Goal: Task Accomplishment & Management: Manage account settings

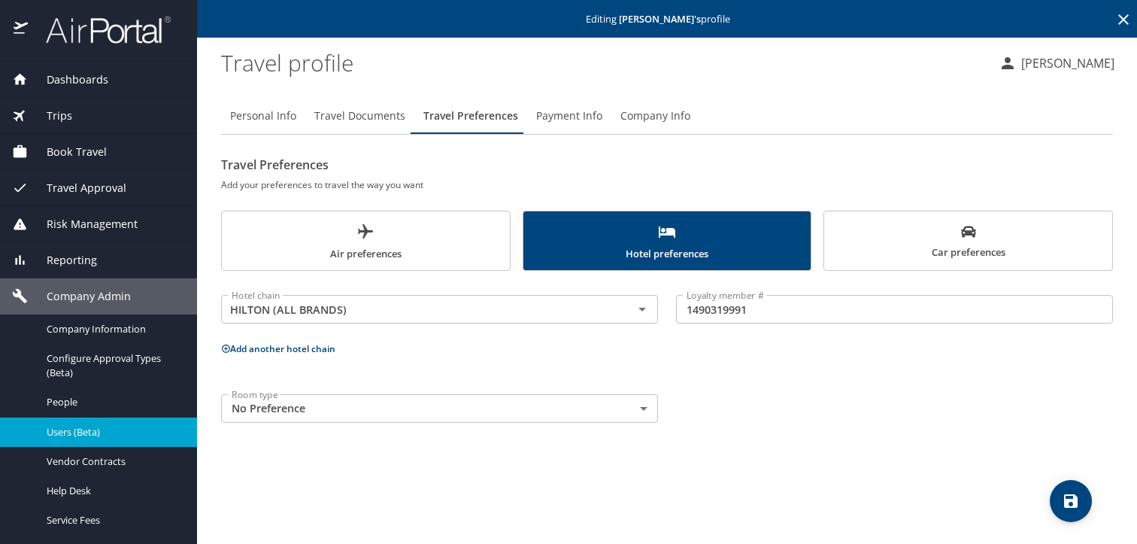
click at [75, 430] on span "Users (Beta)" at bounding box center [113, 432] width 132 height 14
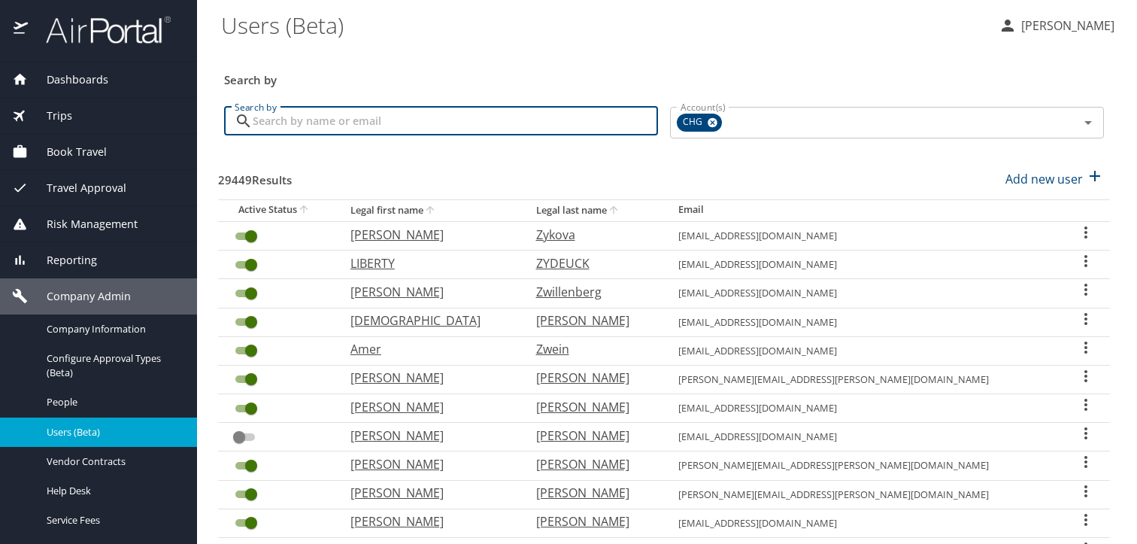
click at [328, 120] on input "Search by" at bounding box center [455, 121] width 405 height 29
paste input "[PERSON_NAME]"
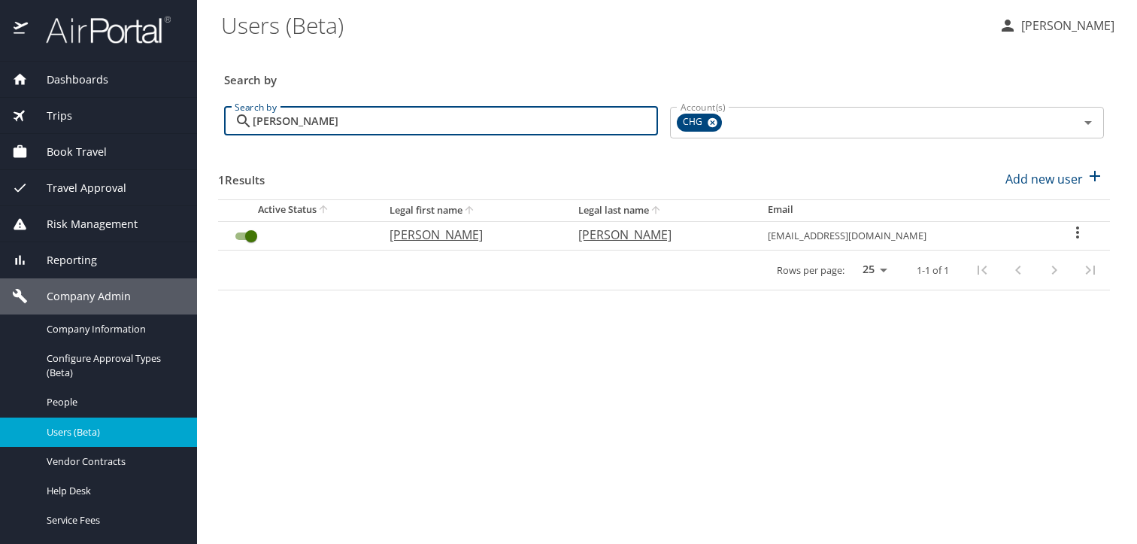
type input "[PERSON_NAME]"
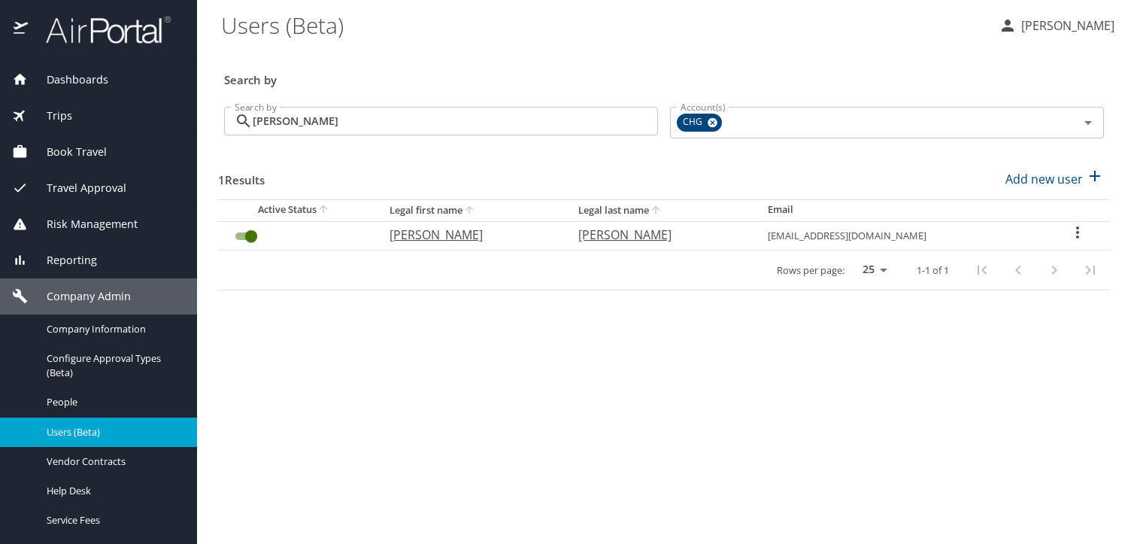
click at [1070, 229] on icon "User Search Table" at bounding box center [1078, 232] width 18 height 18
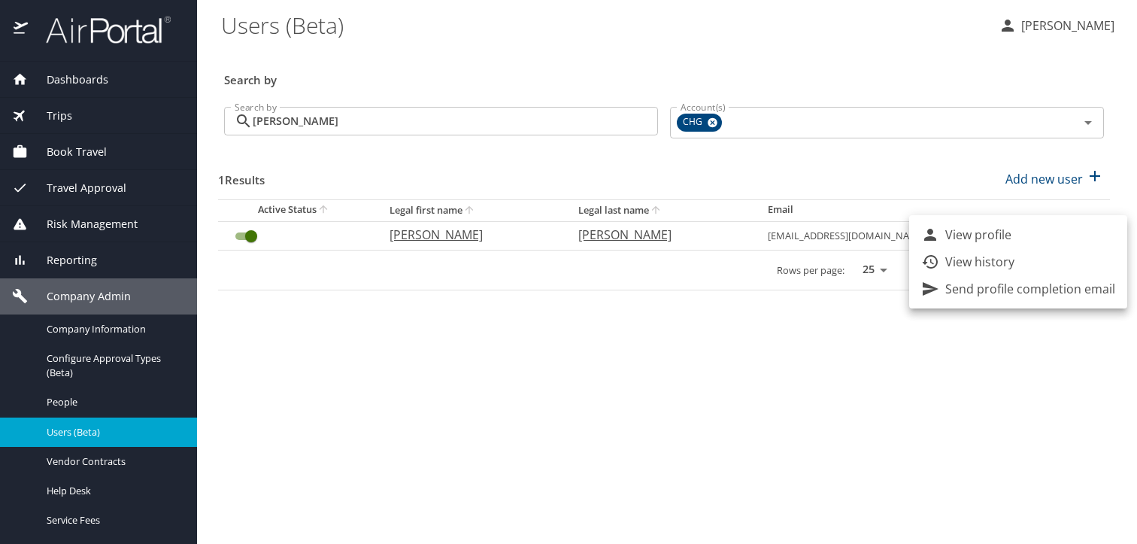
click at [1045, 235] on li "View profile" at bounding box center [1018, 234] width 218 height 27
select select "US"
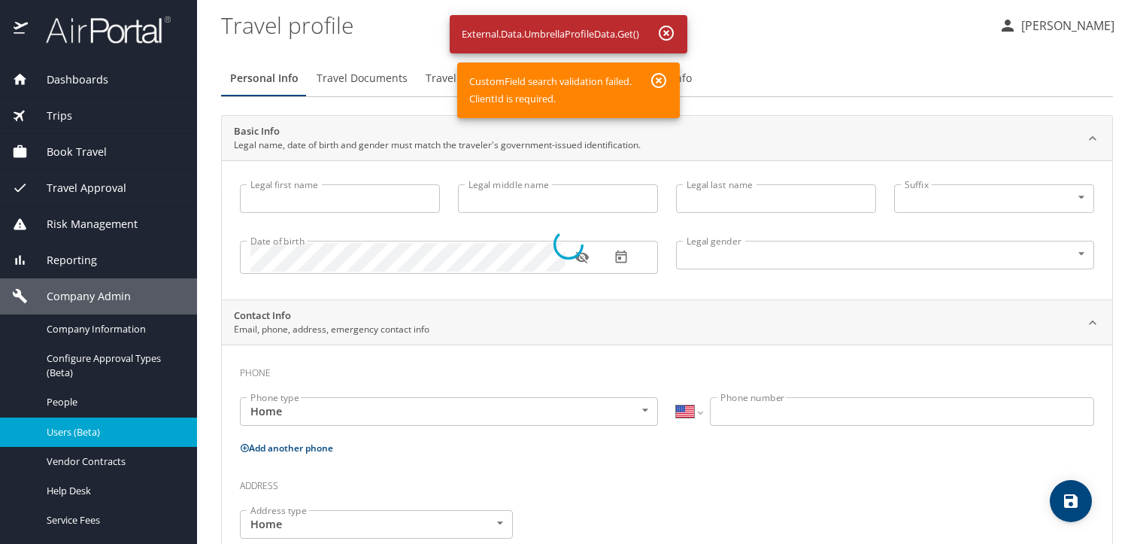
click at [62, 429] on div at bounding box center [568, 245] width 1137 height 598
click at [668, 31] on div at bounding box center [568, 245] width 1137 height 598
click at [658, 83] on div at bounding box center [568, 245] width 1137 height 598
click at [663, 29] on div at bounding box center [568, 245] width 1137 height 598
click at [91, 427] on div at bounding box center [568, 245] width 1137 height 598
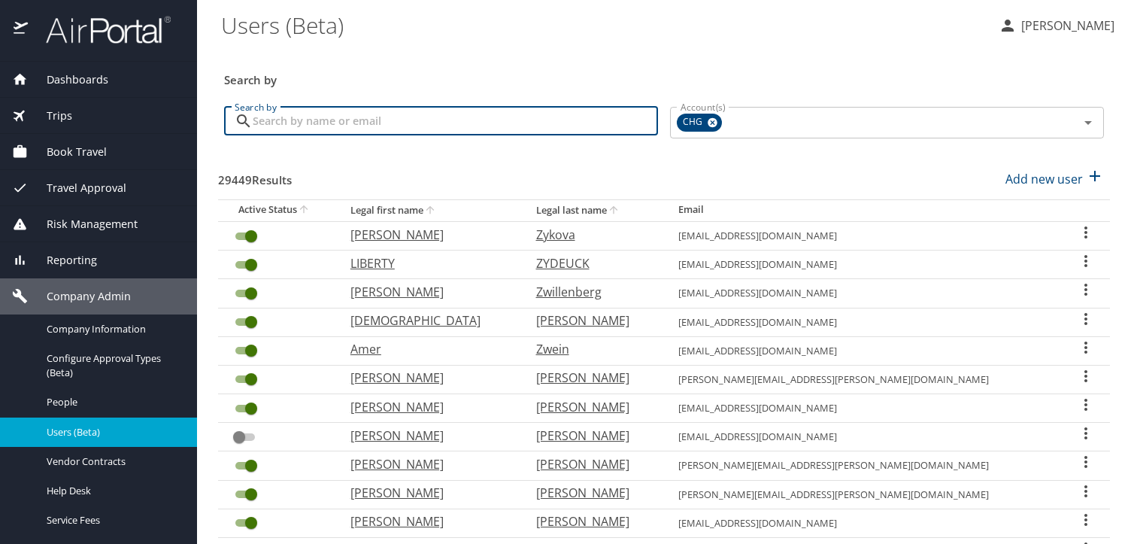
click at [481, 130] on input "Search by" at bounding box center [455, 121] width 405 height 29
paste input "[EMAIL_ADDRESS][DOMAIN_NAME]"
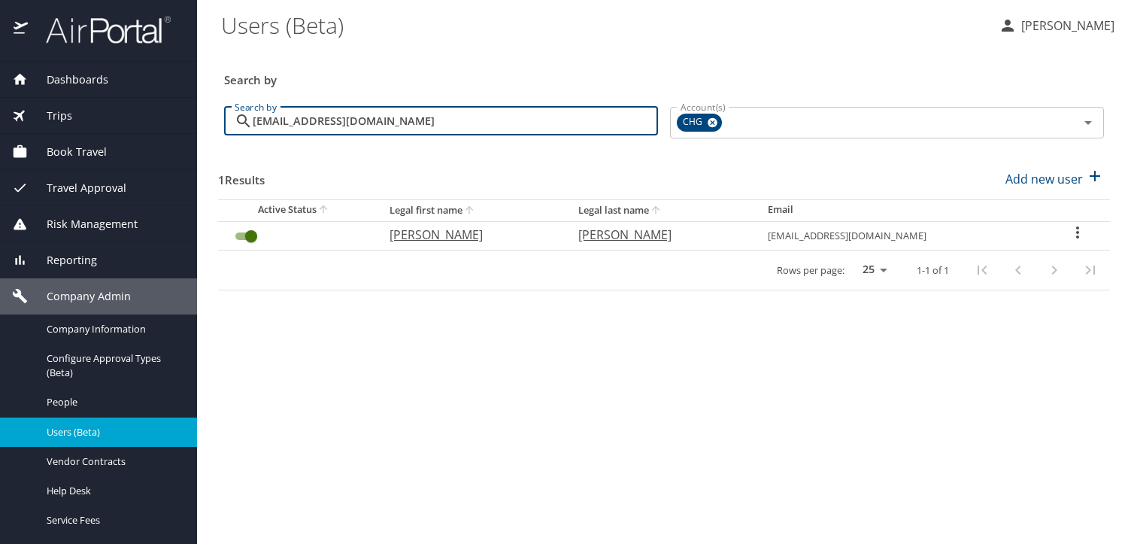
type input "[EMAIL_ADDRESS][DOMAIN_NAME]"
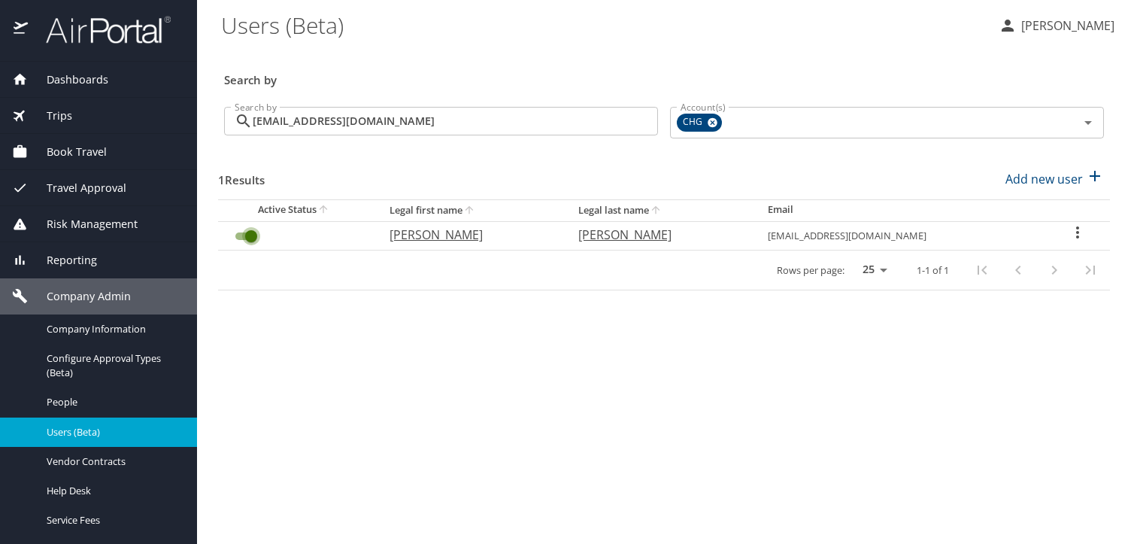
click at [250, 236] on input "User Search Table" at bounding box center [251, 236] width 54 height 18
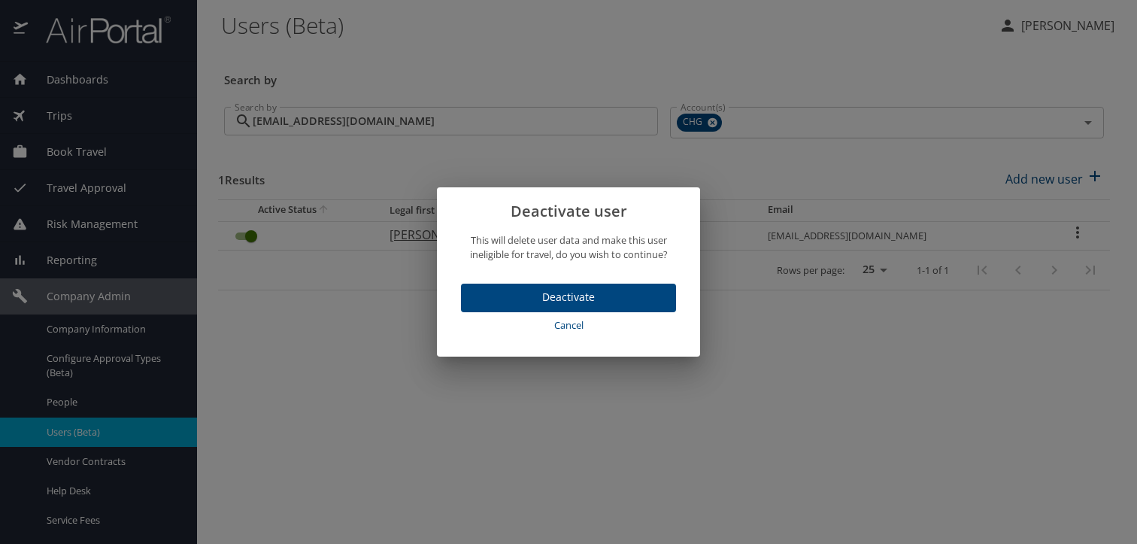
click at [526, 291] on span "Deactivate" at bounding box center [568, 297] width 191 height 19
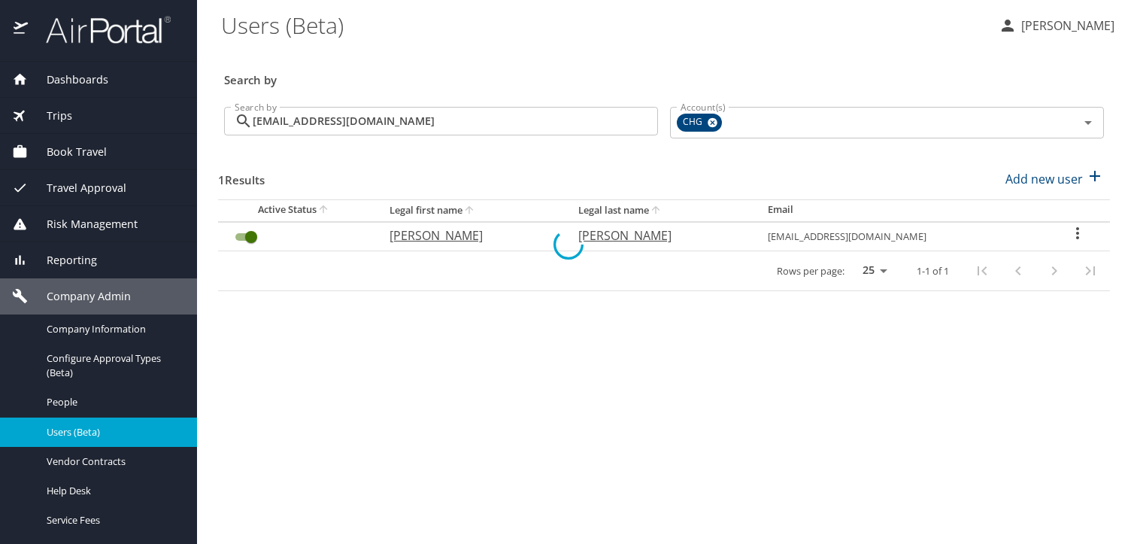
checkbox input "false"
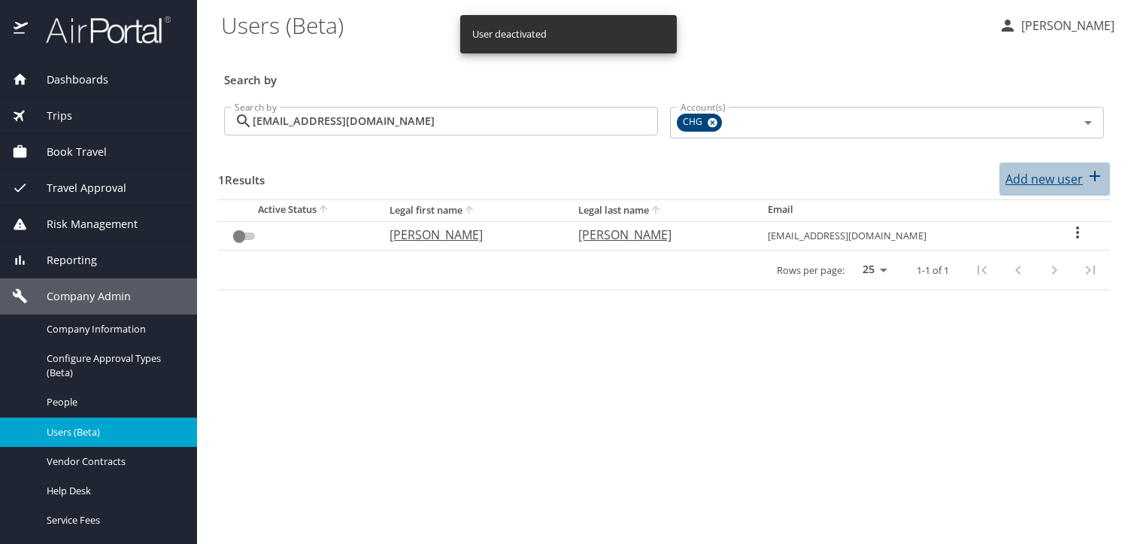
click at [1031, 178] on p "Add new user" at bounding box center [1044, 179] width 77 height 18
select select "US"
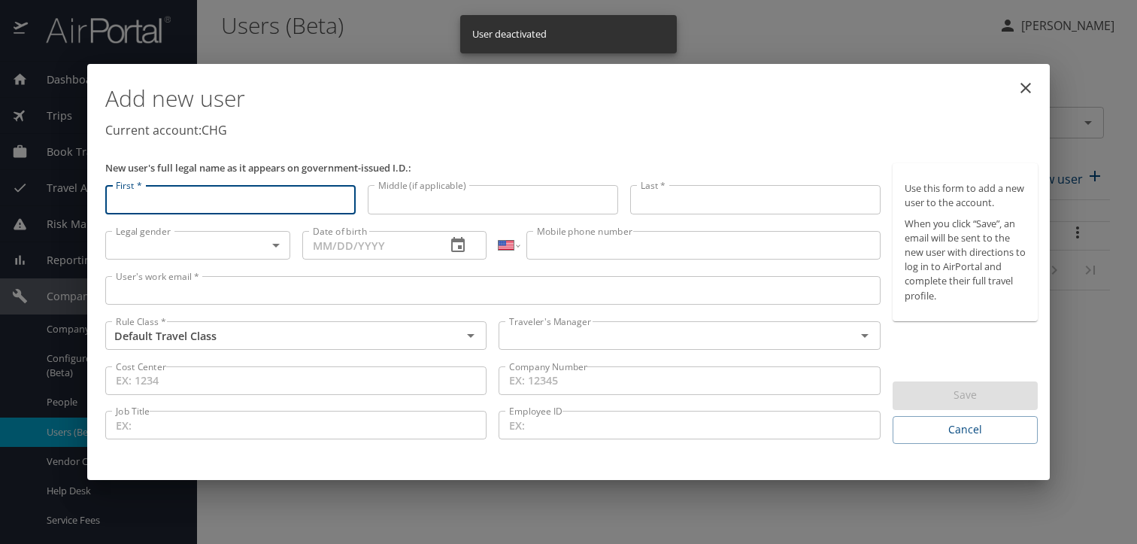
click at [252, 289] on input "User's work email *" at bounding box center [493, 290] width 776 height 29
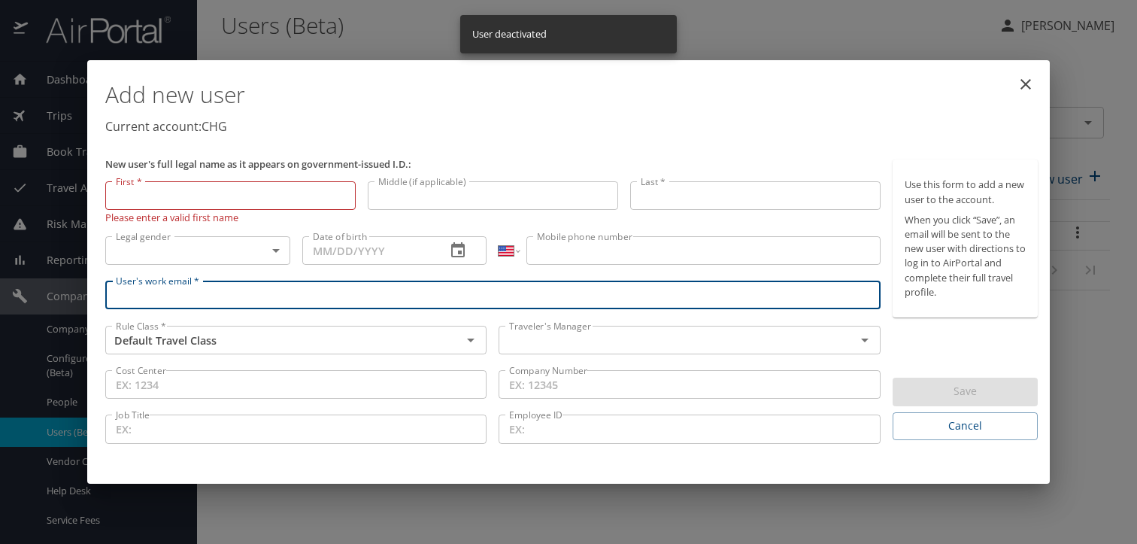
paste input "[EMAIL_ADDRESS][DOMAIN_NAME]"
type input "[EMAIL_ADDRESS][DOMAIN_NAME]"
click at [150, 202] on input "First *" at bounding box center [230, 195] width 250 height 29
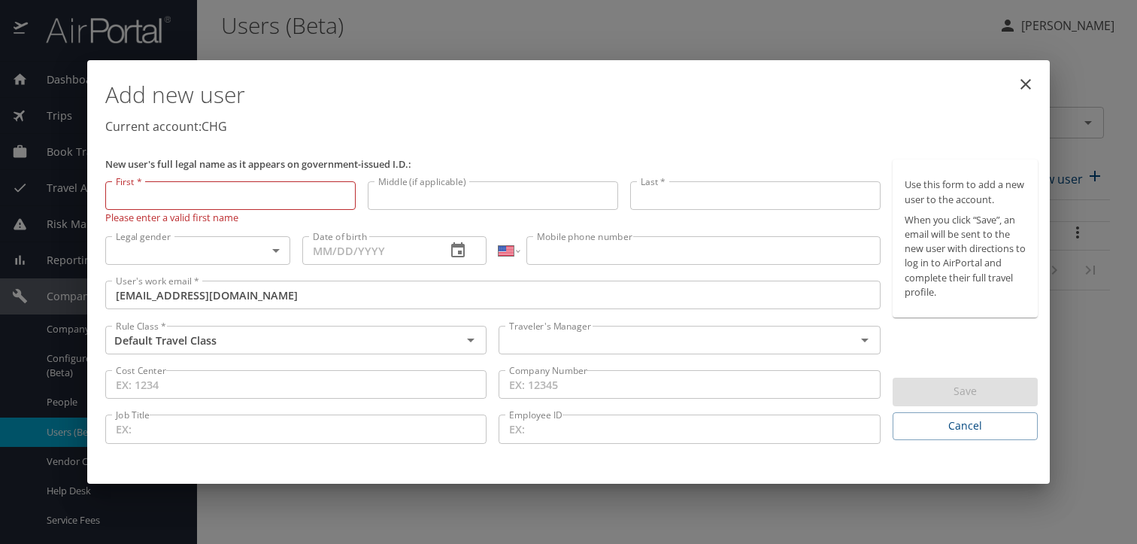
click at [317, 195] on input "First *" at bounding box center [230, 195] width 250 height 29
paste input "[PERSON_NAME]"
type input "[PERSON_NAME]"
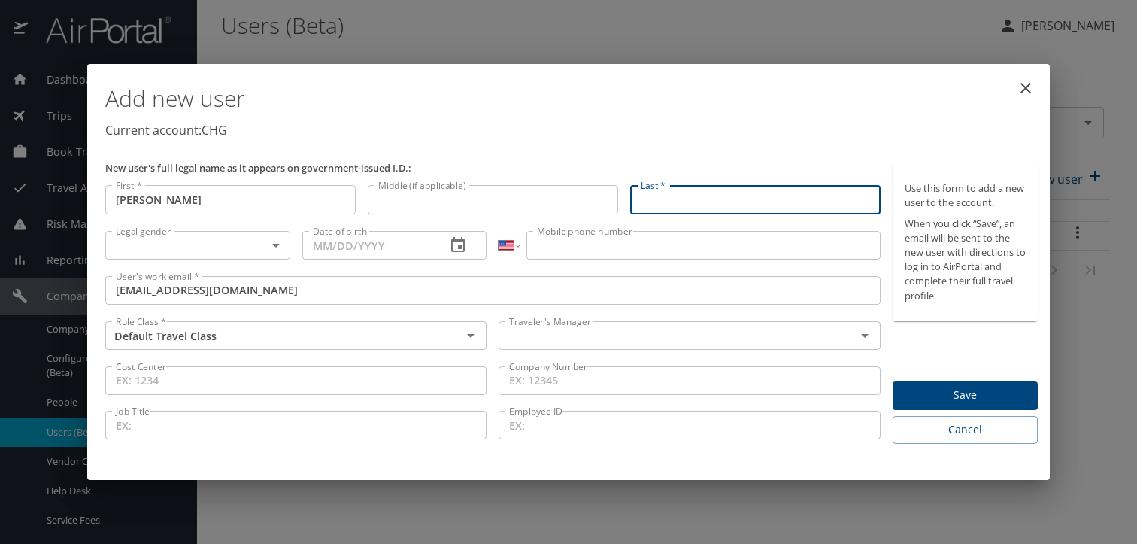
click at [766, 205] on input "Last *" at bounding box center [755, 199] width 250 height 29
paste input "[PERSON_NAME]"
type input "[PERSON_NAME]"
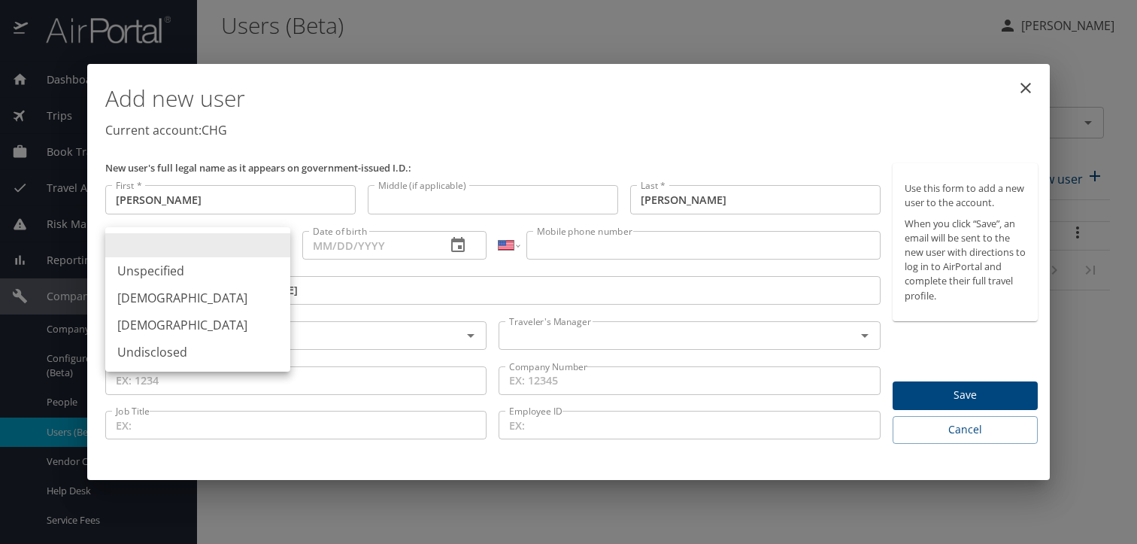
click at [235, 254] on body "Dashboards AirPortal 360™ Manager My Travel Dashboard Trips Airtinerary® Lookup…" at bounding box center [568, 272] width 1137 height 544
click at [222, 296] on li "[DEMOGRAPHIC_DATA]" at bounding box center [197, 297] width 185 height 27
type input "[DEMOGRAPHIC_DATA]"
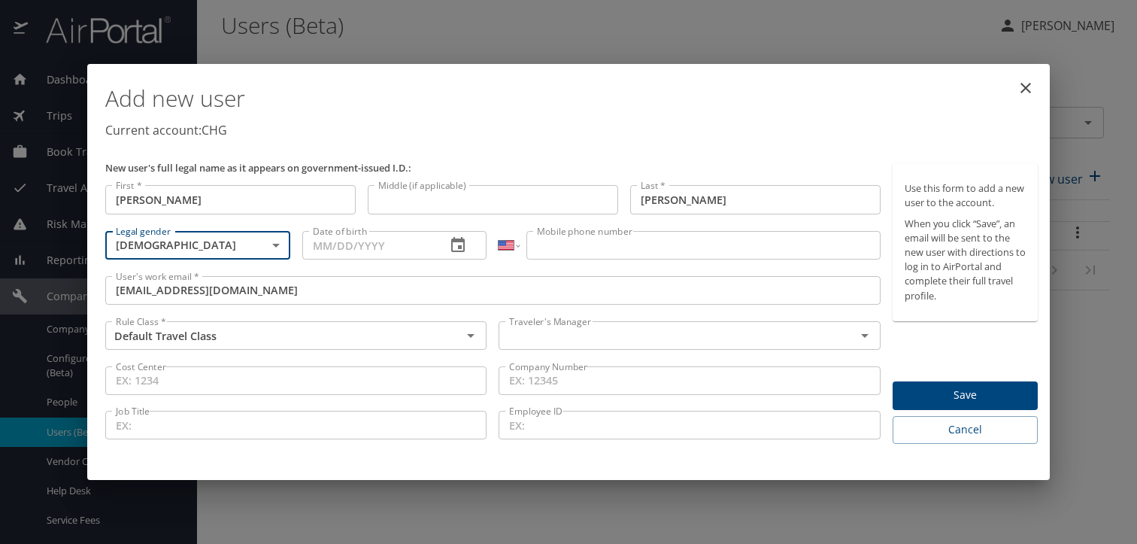
click at [338, 244] on input "Date of birth" at bounding box center [368, 245] width 132 height 29
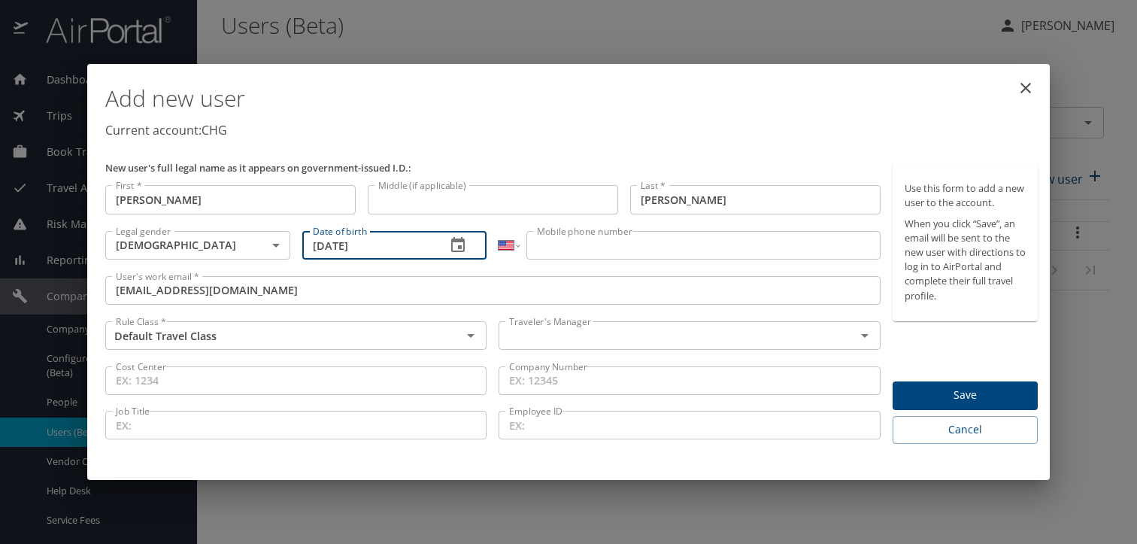
type input "[DATE]"
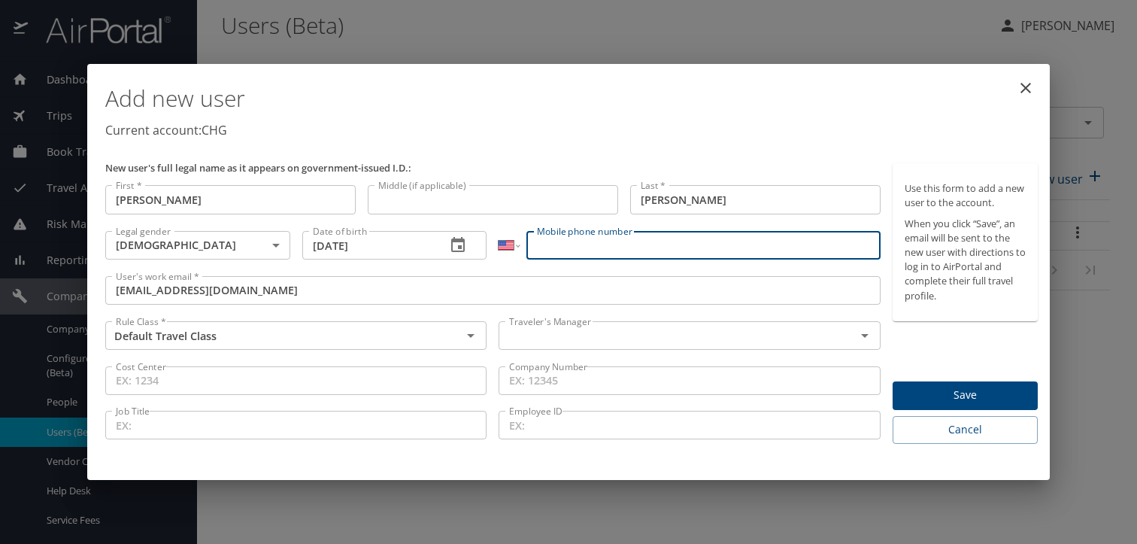
click at [560, 247] on input "Mobile phone number" at bounding box center [704, 245] width 354 height 29
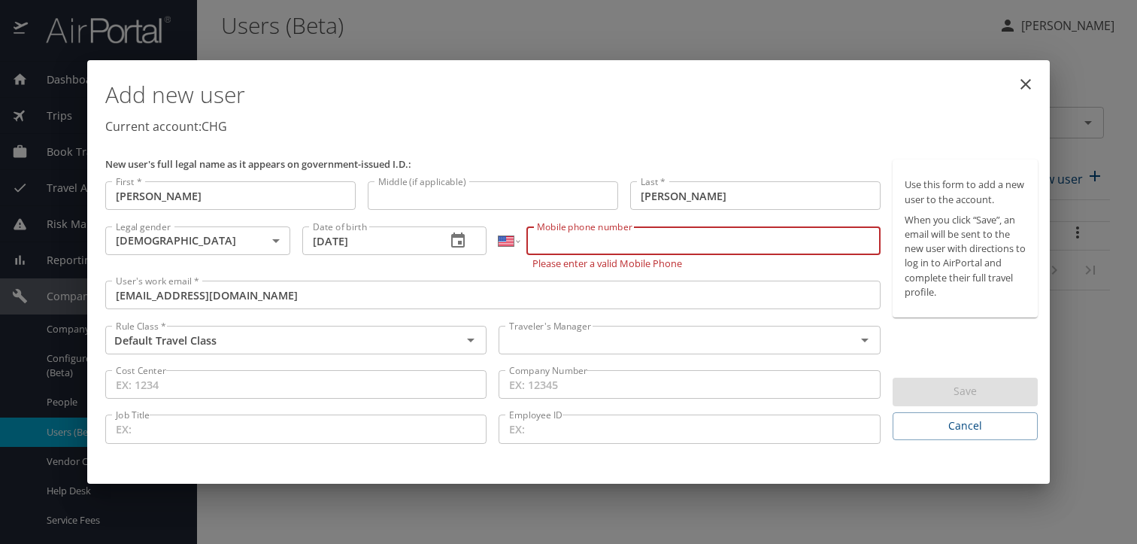
click at [557, 248] on input "Mobile phone number" at bounding box center [704, 240] width 354 height 29
paste input "[PHONE_NUMBER]"
type input "[PHONE_NUMBER]"
click at [536, 334] on input "text" at bounding box center [667, 340] width 328 height 20
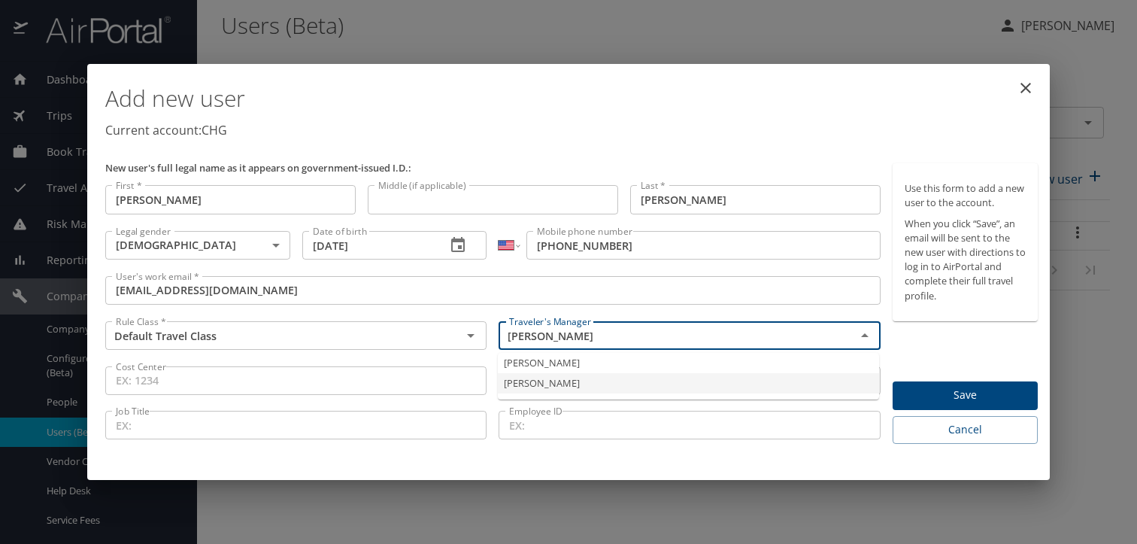
click at [554, 382] on li "[PERSON_NAME]" at bounding box center [688, 383] width 381 height 20
type input "[PERSON_NAME]"
click at [940, 389] on span "Save" at bounding box center [965, 395] width 121 height 19
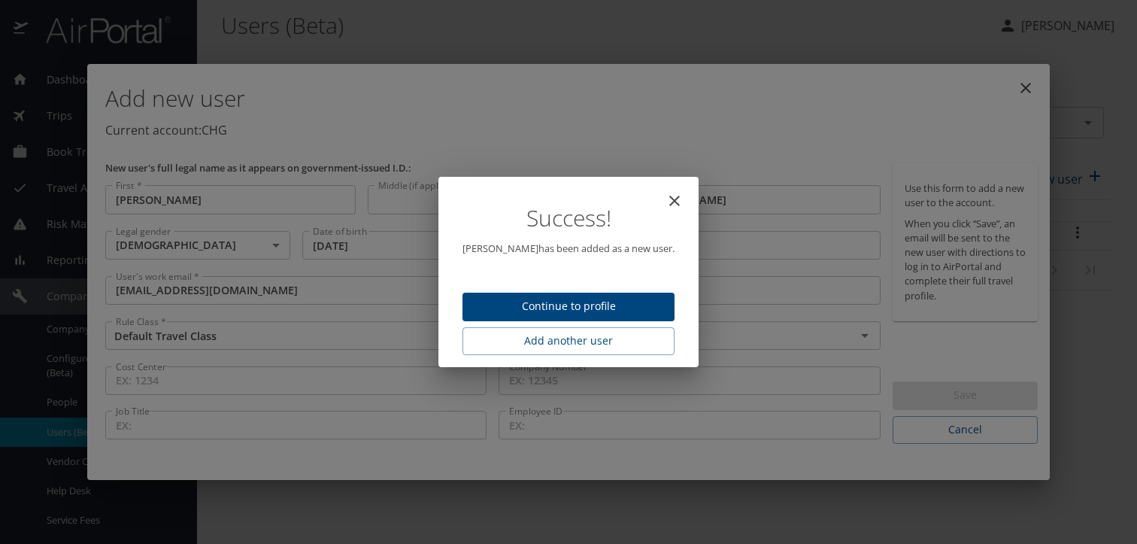
click at [606, 309] on span "Continue to profile" at bounding box center [569, 306] width 188 height 19
select select "US"
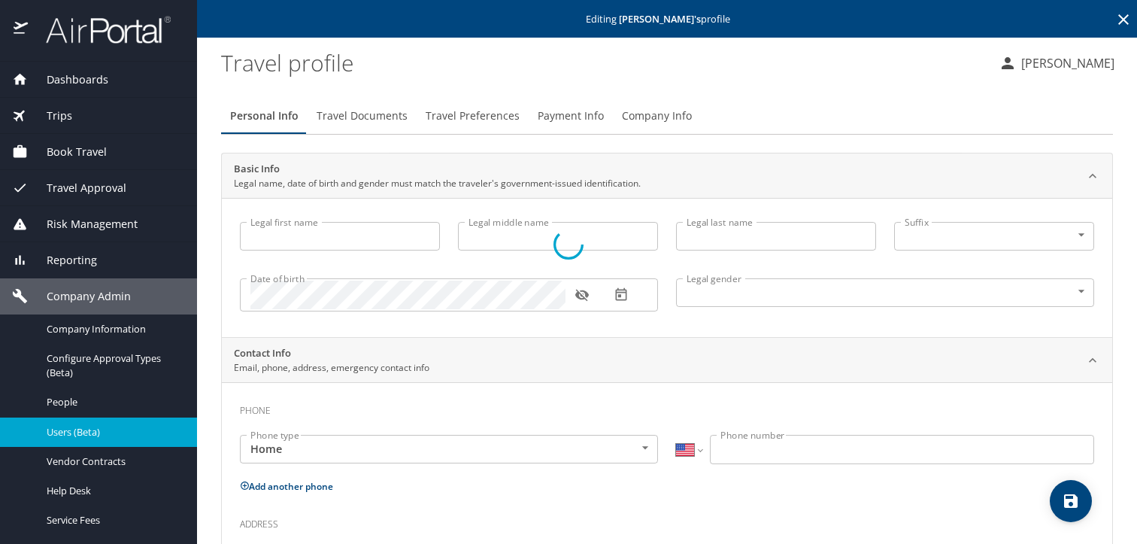
type input "[PERSON_NAME]"
type input "[DEMOGRAPHIC_DATA]"
select select "US"
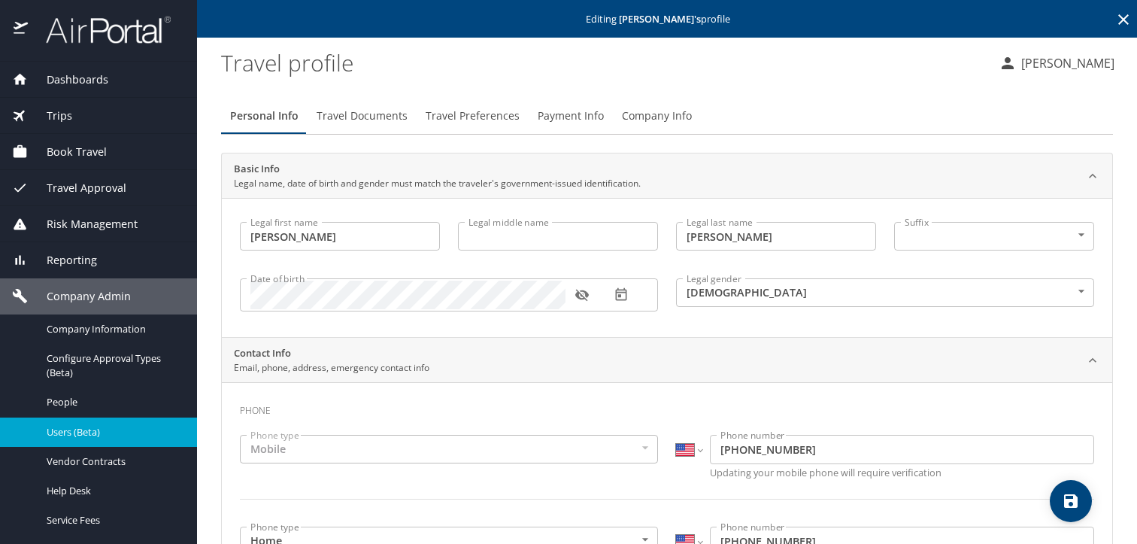
click at [372, 117] on span "Travel Documents" at bounding box center [362, 116] width 91 height 19
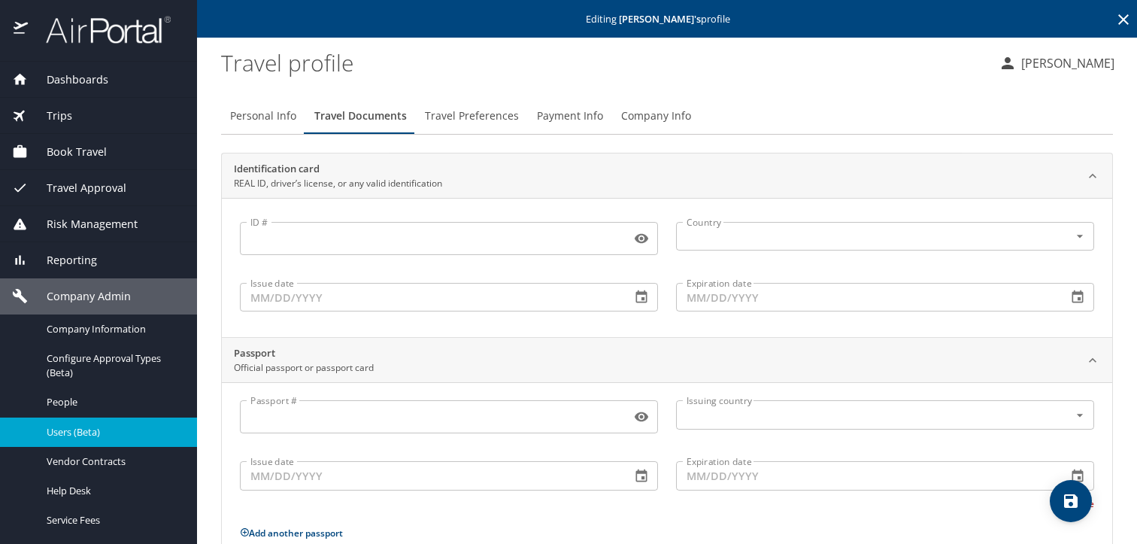
click at [436, 119] on span "Travel Preferences" at bounding box center [472, 116] width 94 height 19
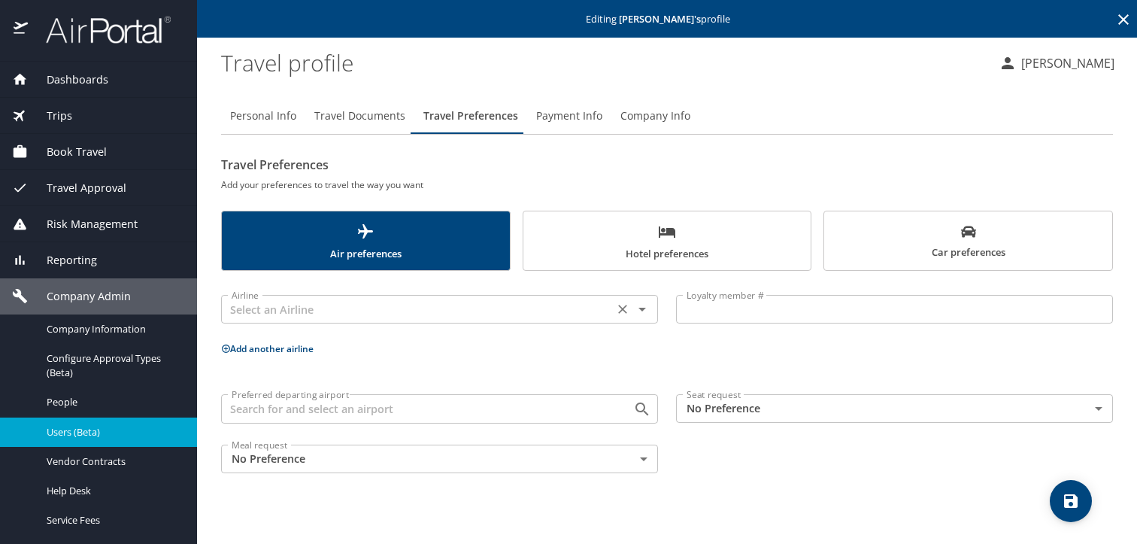
click at [436, 311] on input "text" at bounding box center [418, 309] width 384 height 20
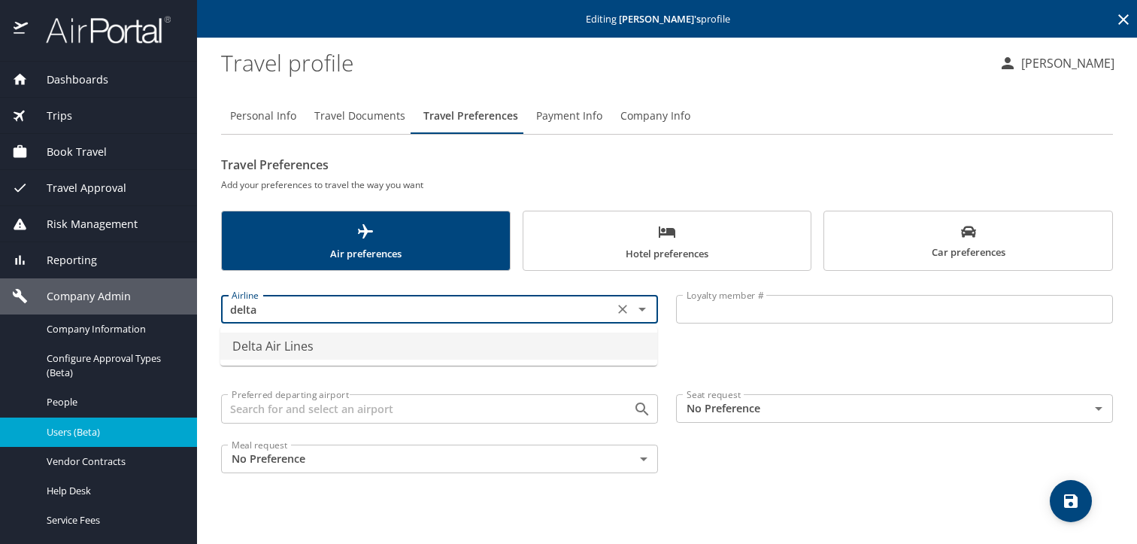
click at [397, 345] on li "Delta Air Lines" at bounding box center [438, 345] width 437 height 27
type input "Delta Air Lines"
click at [741, 308] on input "Loyalty member #" at bounding box center [894, 309] width 437 height 29
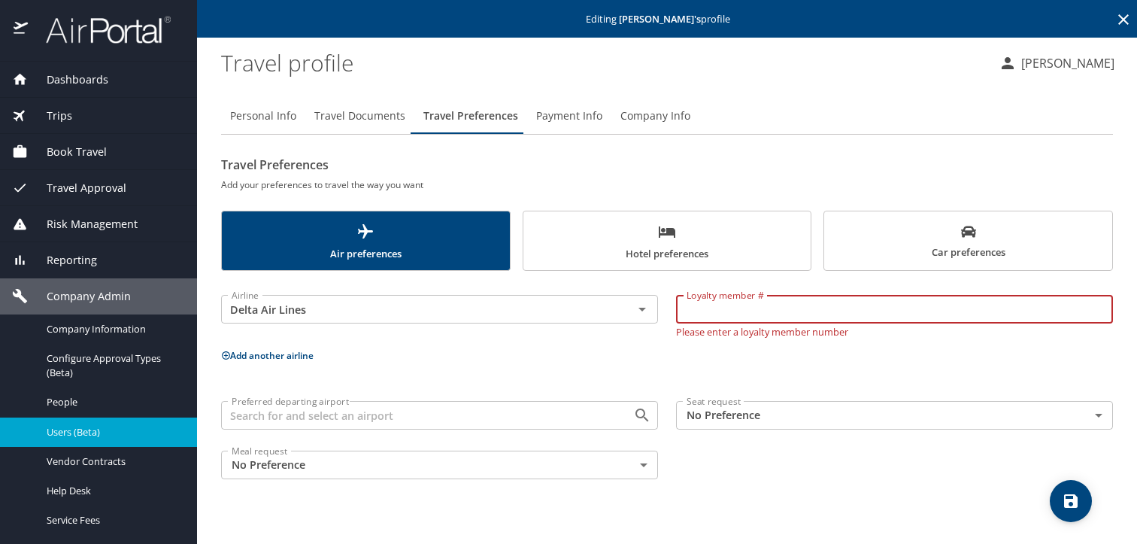
paste input "9674738597"
type input "9674738597"
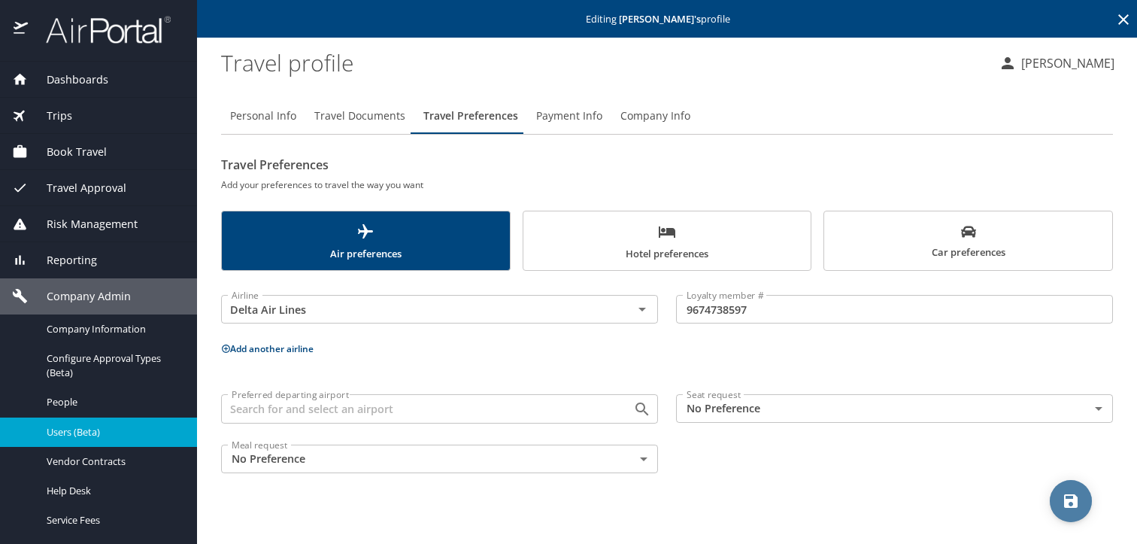
click at [1074, 500] on icon "save" at bounding box center [1071, 501] width 14 height 14
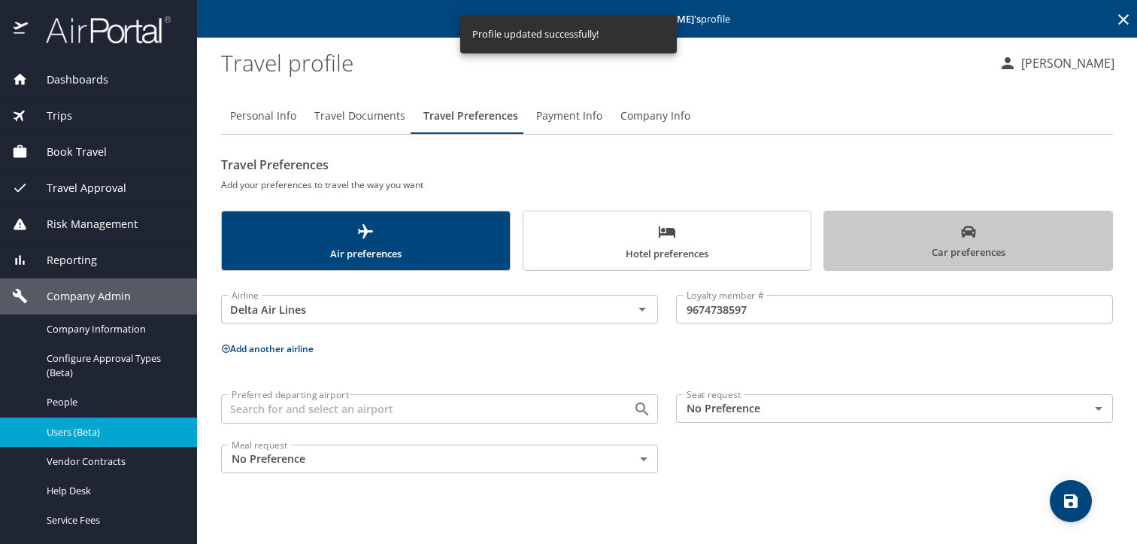
click at [872, 241] on span "Car preferences" at bounding box center [968, 242] width 270 height 37
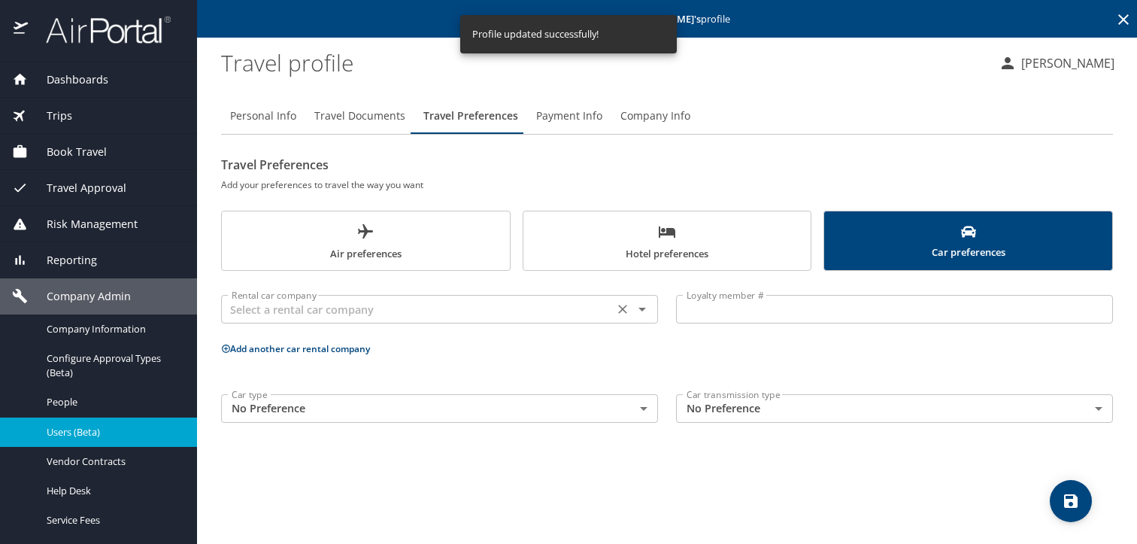
click at [441, 323] on div "Rental car company" at bounding box center [439, 309] width 437 height 29
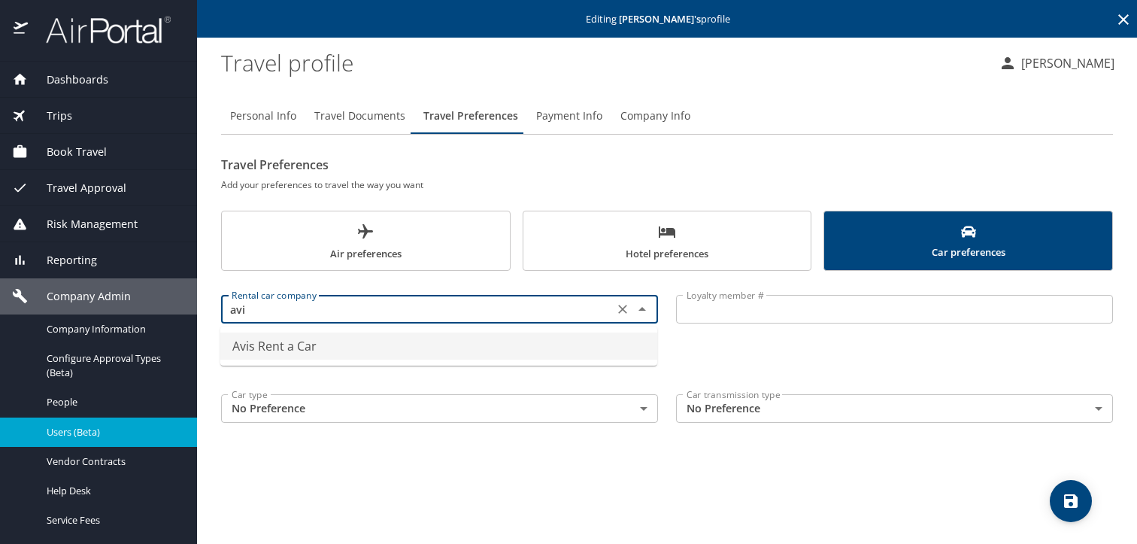
click at [417, 339] on li "Avis Rent a Car" at bounding box center [438, 345] width 437 height 27
type input "Avis Rent a Car"
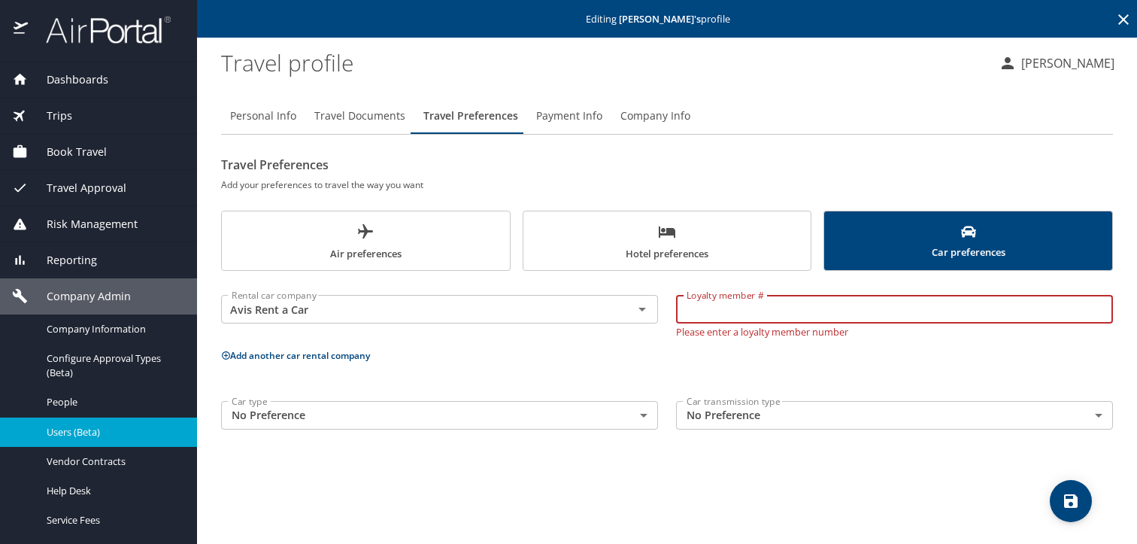
click at [904, 317] on input "Loyalty member #" at bounding box center [894, 309] width 437 height 29
paste input "1EF968"
type input "1EF968"
click at [1051, 492] on span "save" at bounding box center [1071, 501] width 42 height 18
